Goal: Check status

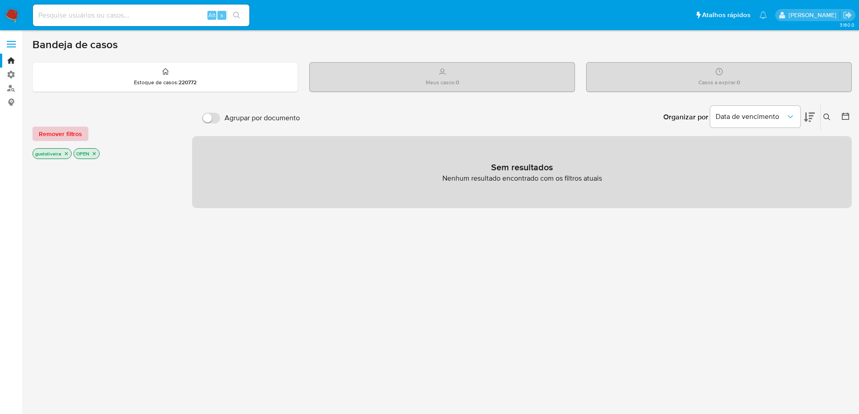
click at [76, 132] on span "Remover filtros" at bounding box center [60, 134] width 43 height 13
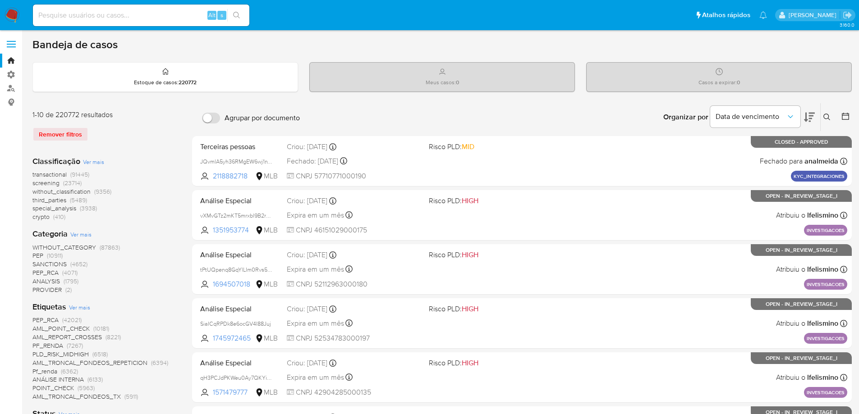
click at [60, 133] on div "Remover filtros" at bounding box center [104, 134] width 144 height 14
click at [70, 12] on input at bounding box center [141, 15] width 216 height 12
paste input "93174546"
type input "93174546"
click at [236, 12] on icon "search-icon" at bounding box center [236, 15] width 7 height 7
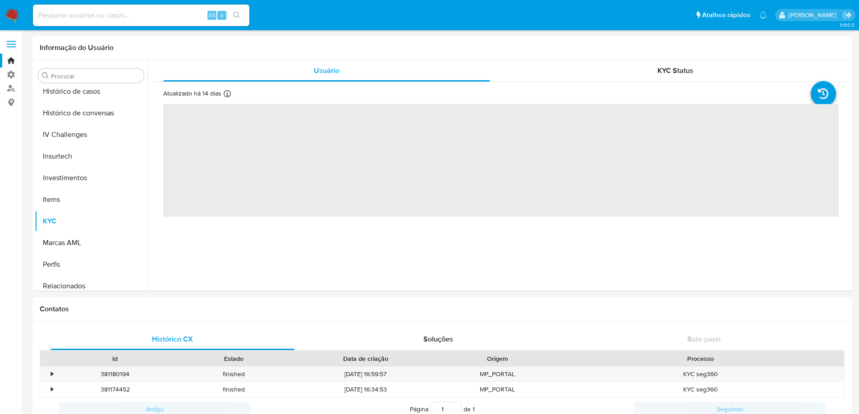
scroll to position [338, 0]
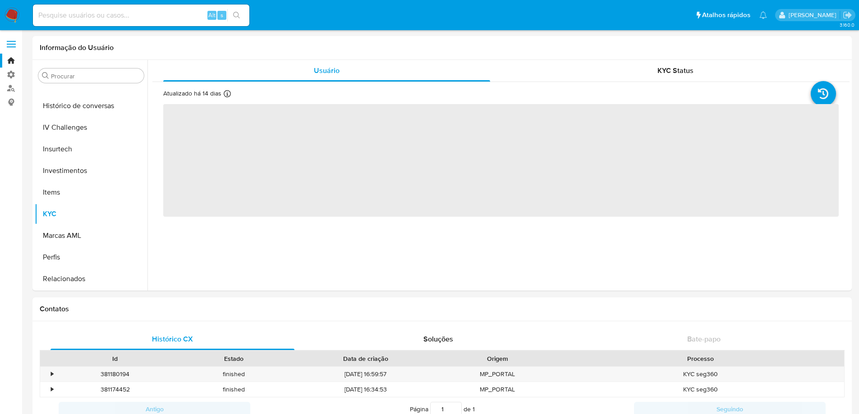
select select "10"
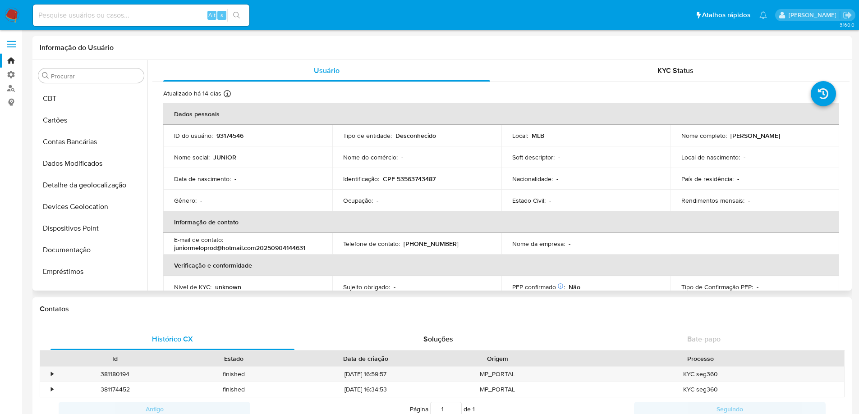
scroll to position [13, 0]
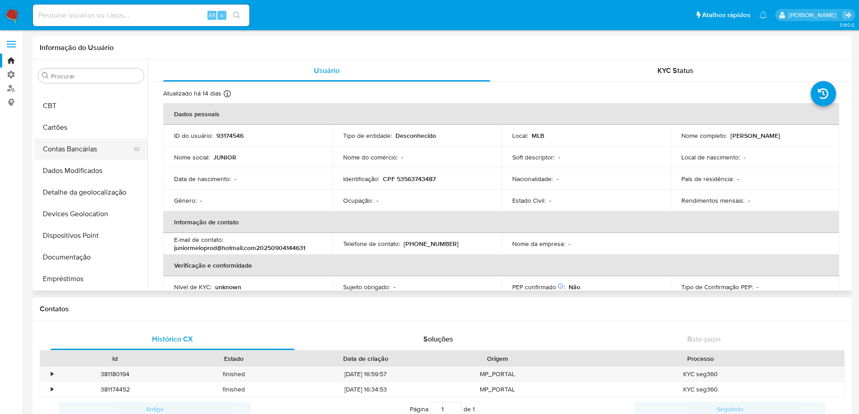
click at [71, 147] on button "Contas Bancárias" at bounding box center [88, 149] width 106 height 22
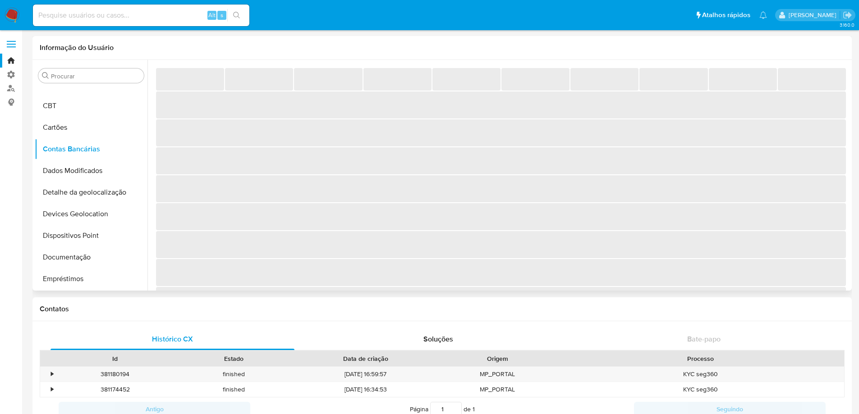
scroll to position [0, 0]
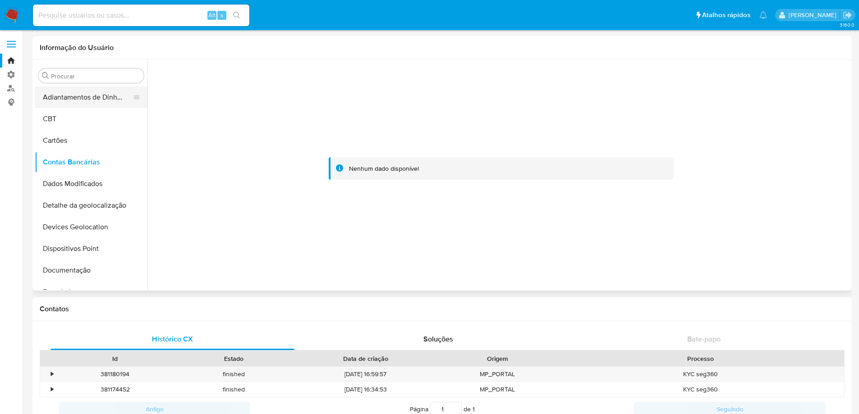
click at [108, 97] on button "Adiantamentos de Dinheiro" at bounding box center [88, 98] width 106 height 22
